Goal: Transaction & Acquisition: Subscribe to service/newsletter

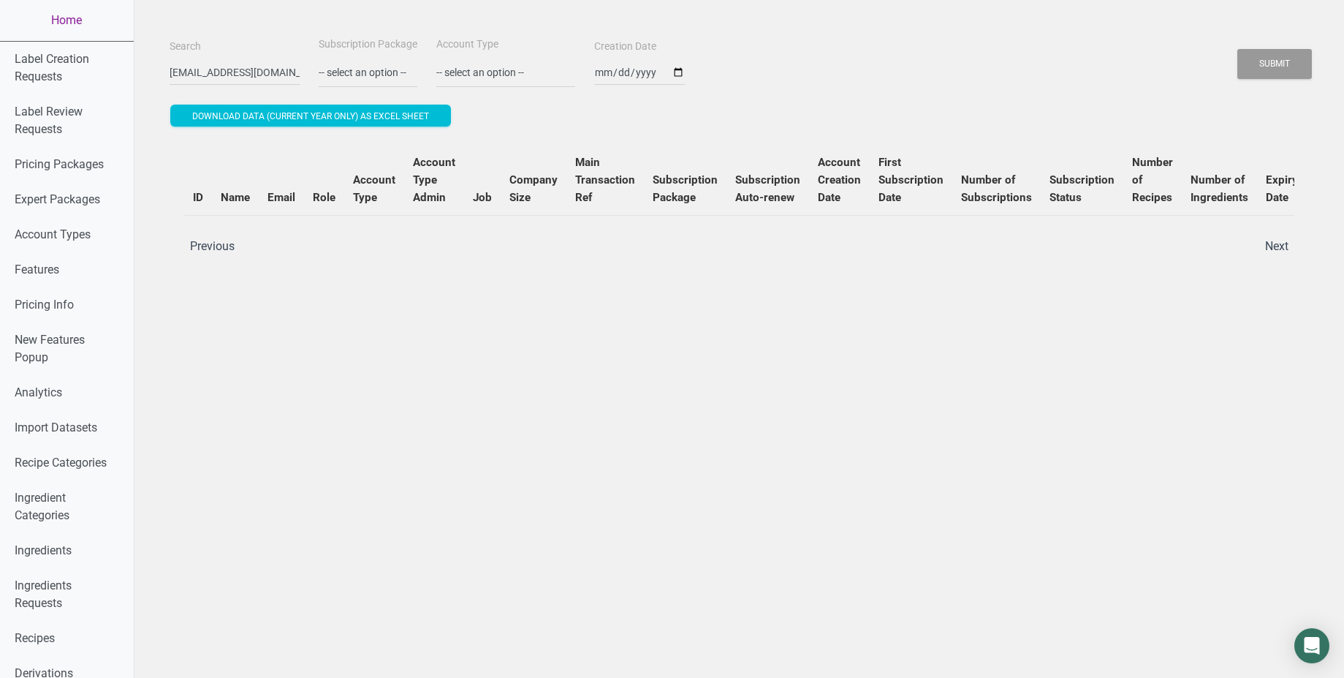
scroll to position [0, 41]
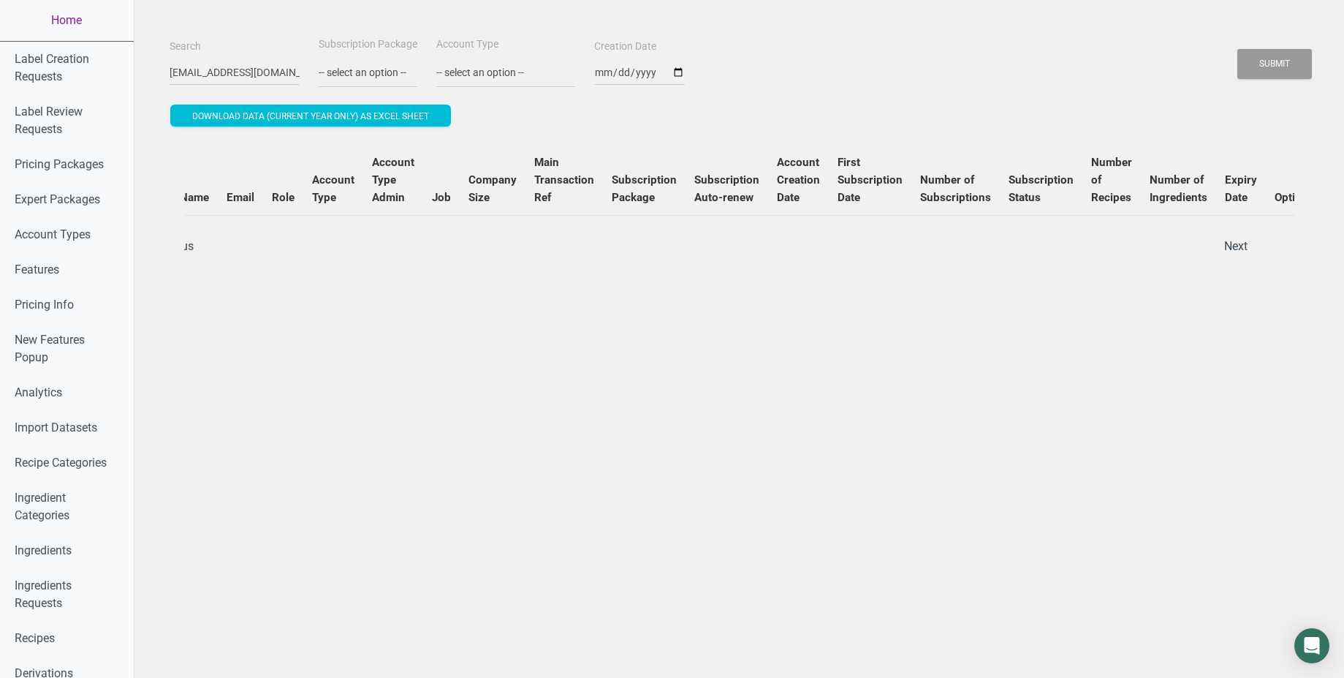
click at [75, 16] on link "Home" at bounding box center [67, 20] width 134 height 41
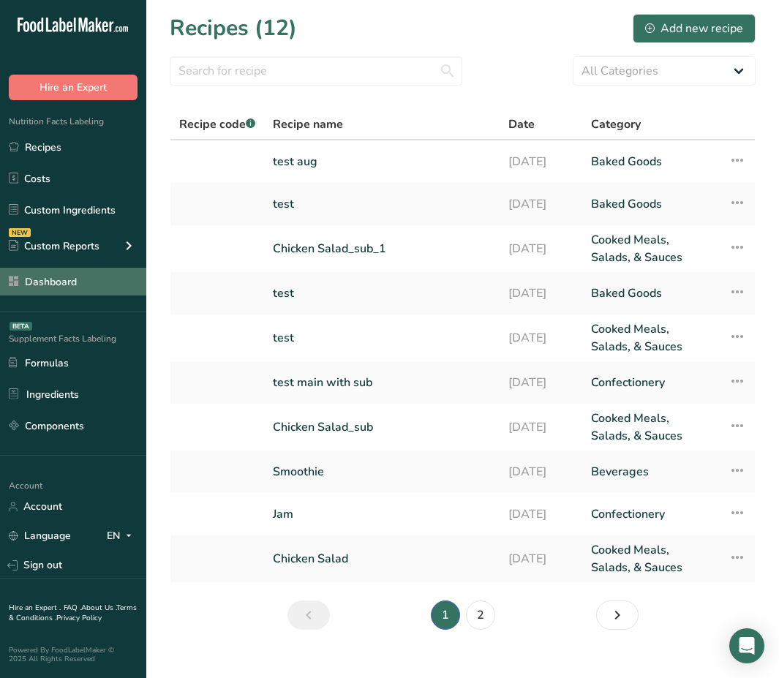
click at [56, 289] on link "Dashboard" at bounding box center [73, 282] width 146 height 28
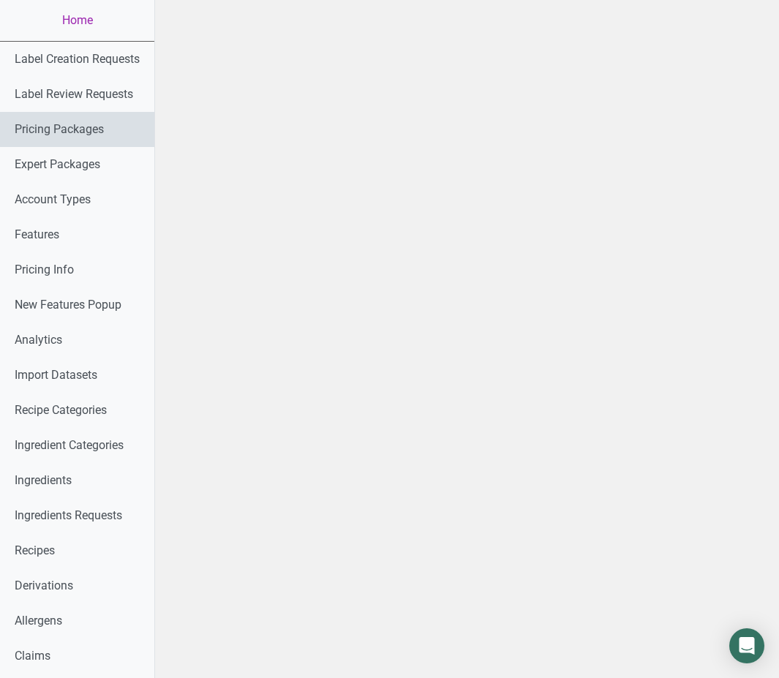
click at [78, 135] on link "Pricing Packages" at bounding box center [77, 129] width 154 height 35
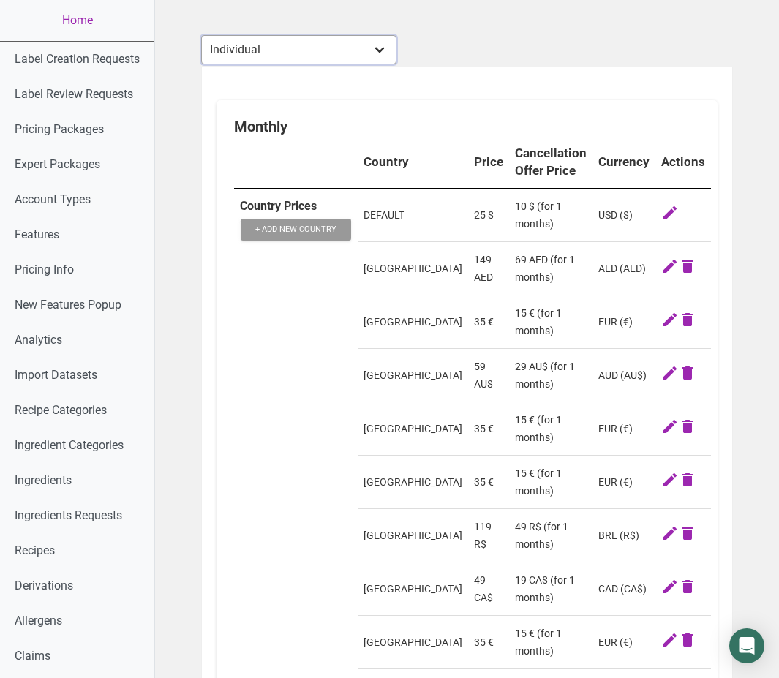
select select "30"
click at [202, 35] on select "Individual Essential Pro Business Old Enterprise 3 Users (799$) Old Enterprise …" at bounding box center [298, 49] width 195 height 29
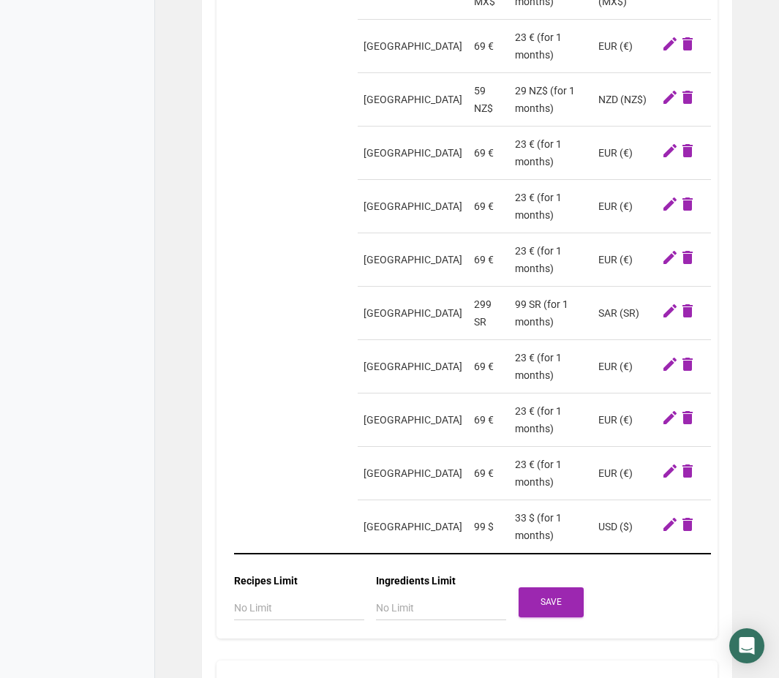
scroll to position [1662, 0]
